Goal: Task Accomplishment & Management: Complete application form

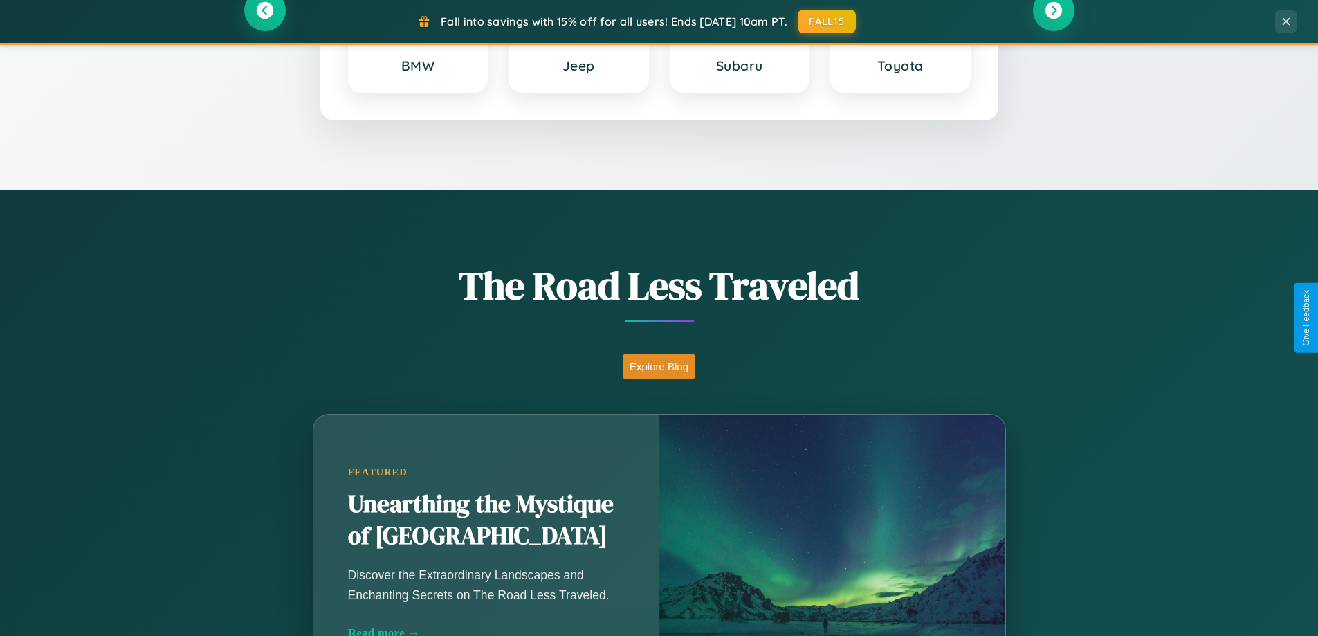
scroll to position [2662, 0]
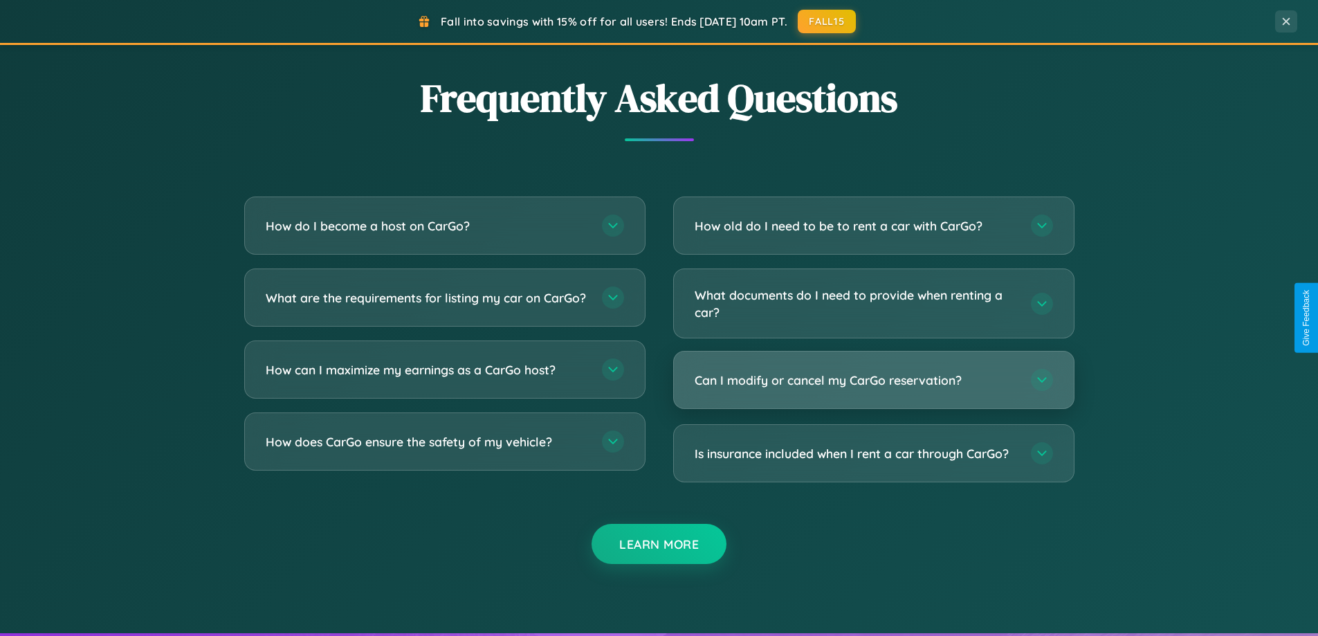
click at [873, 380] on h3 "Can I modify or cancel my CarGo reservation?" at bounding box center [856, 379] width 322 height 17
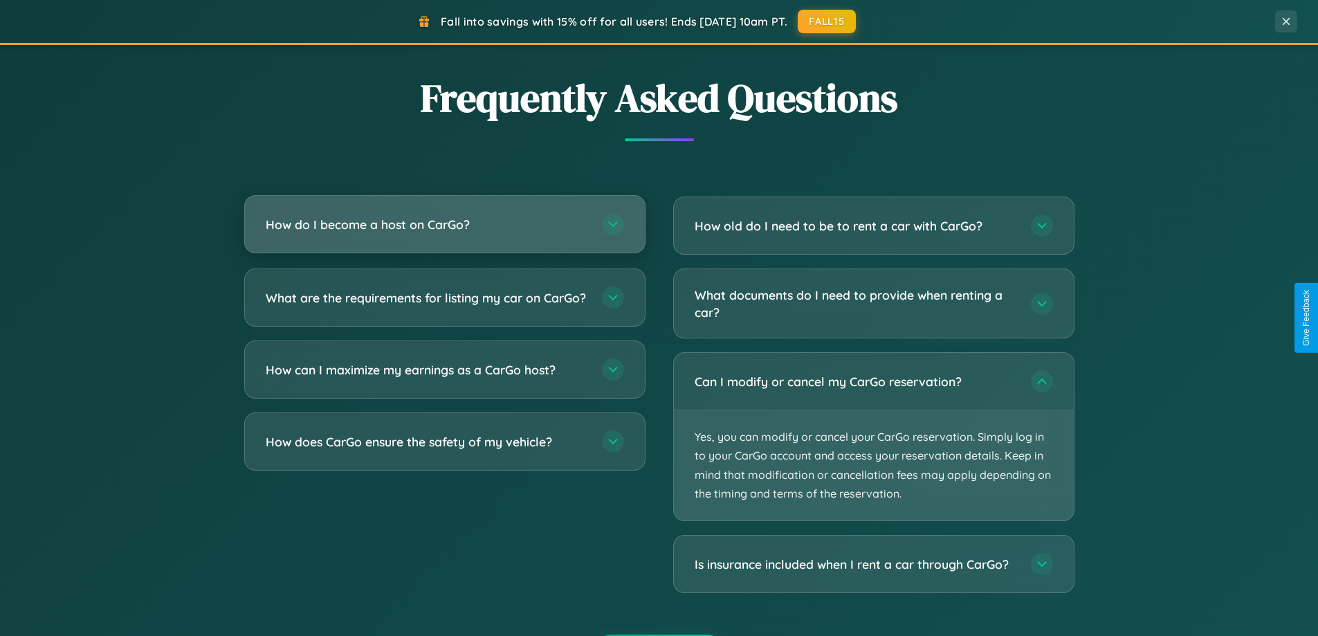
click at [444, 224] on h3 "How do I become a host on CarGo?" at bounding box center [427, 224] width 322 height 17
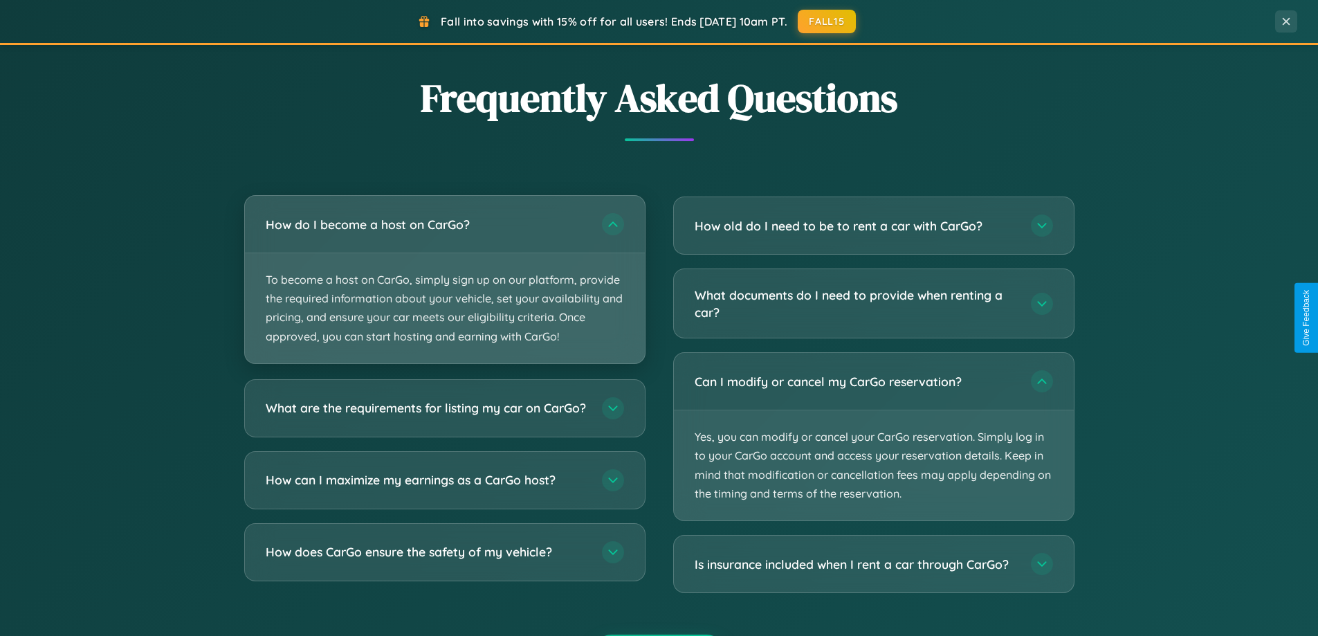
click at [444, 279] on p "To become a host on CarGo, simply sign up on our platform, provide the required…" at bounding box center [445, 308] width 400 height 110
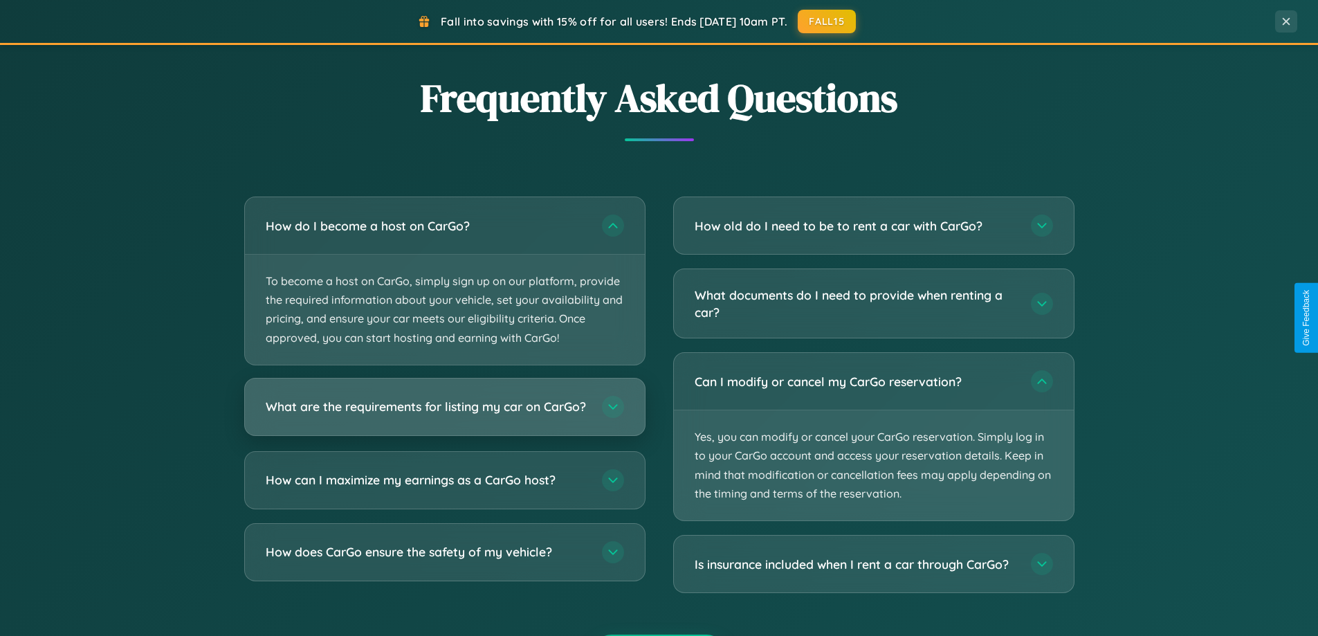
click at [444, 414] on h3 "What are the requirements for listing my car on CarGo?" at bounding box center [427, 406] width 322 height 17
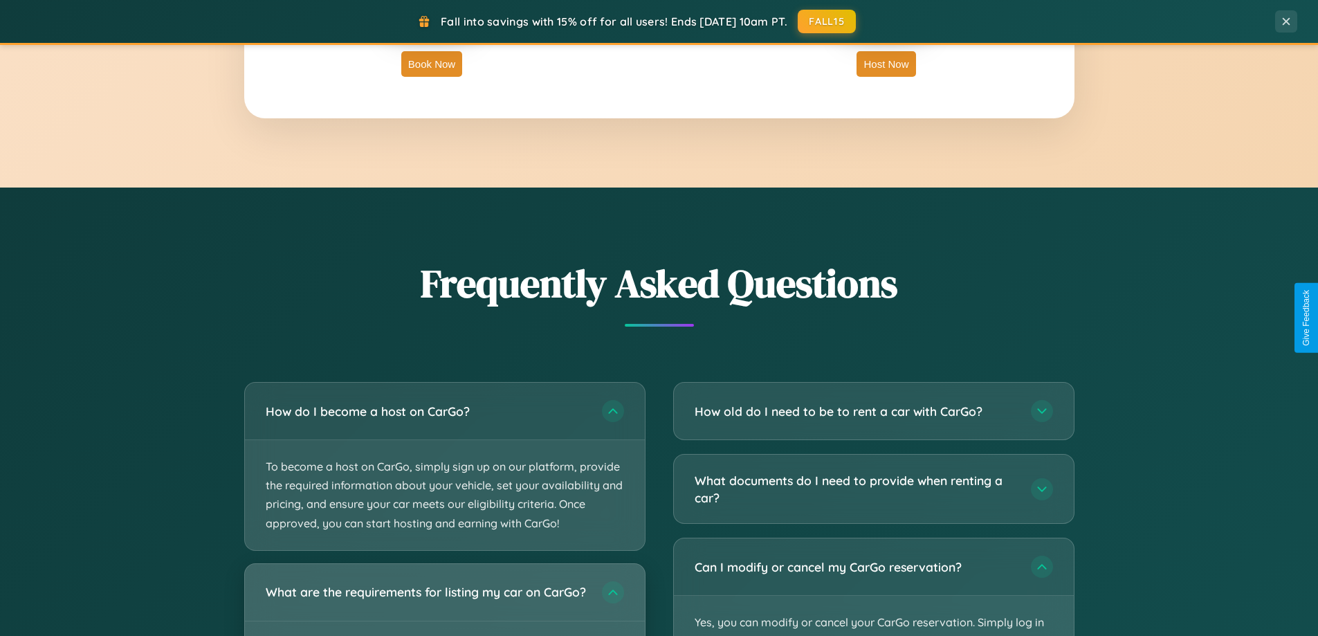
scroll to position [2223, 0]
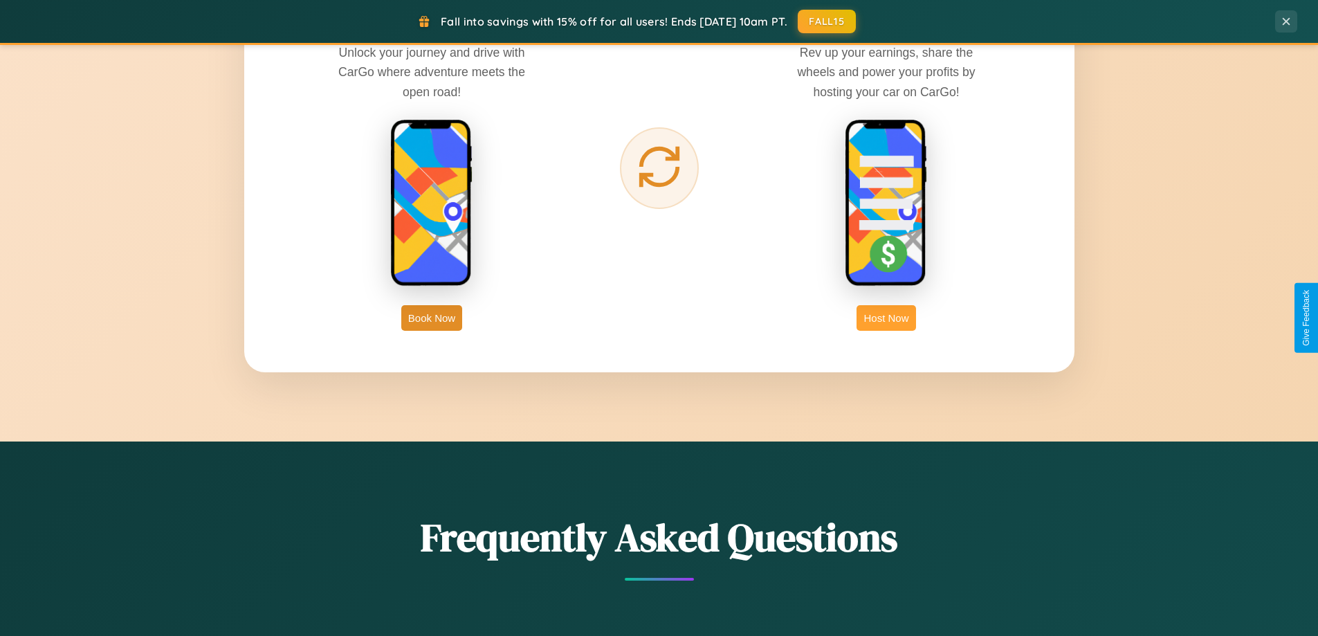
click at [886, 318] on button "Host Now" at bounding box center [885, 318] width 59 height 26
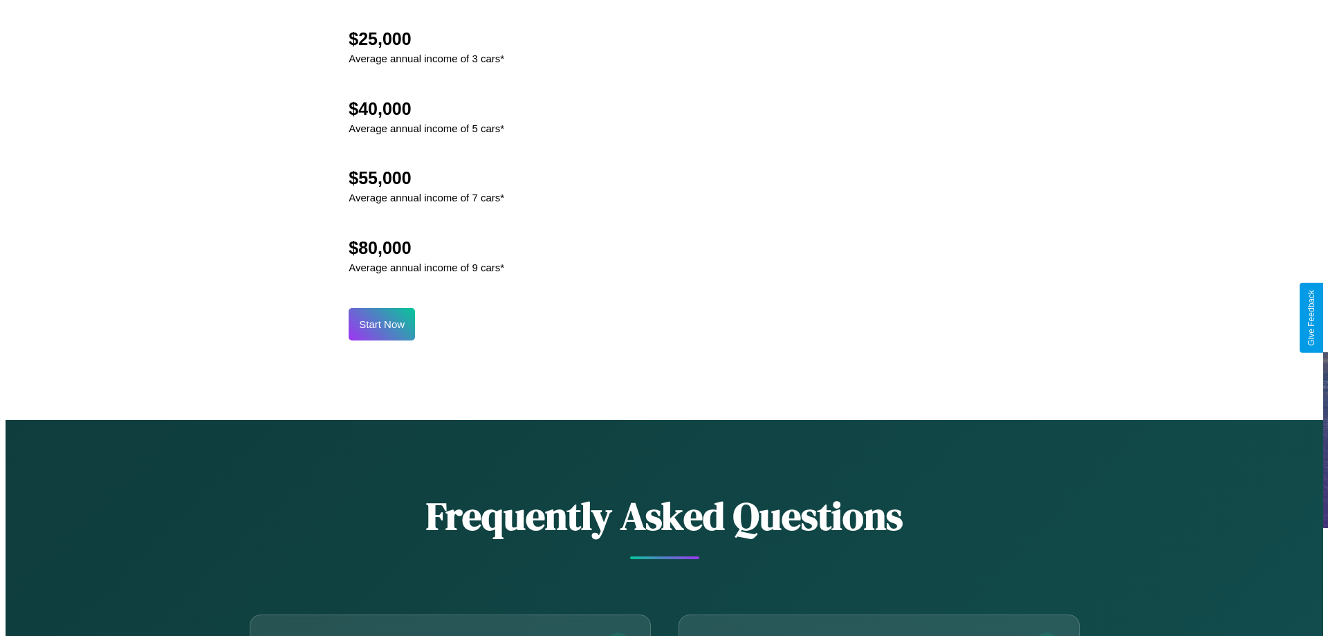
scroll to position [1442, 0]
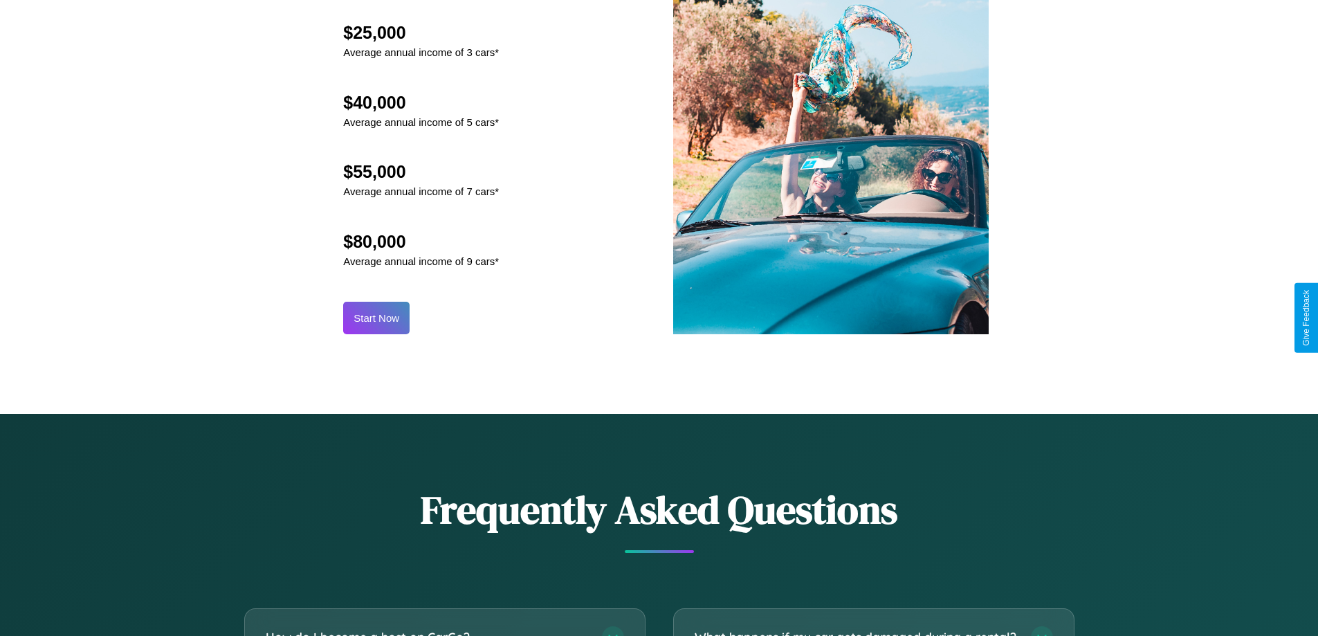
click at [376, 318] on button "Start Now" at bounding box center [376, 318] width 66 height 33
